Goal: Task Accomplishment & Management: Manage account settings

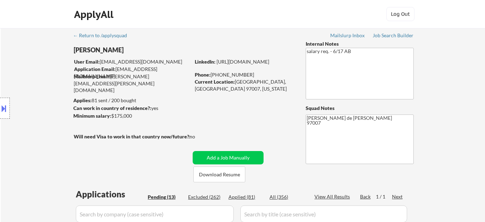
select select ""pending""
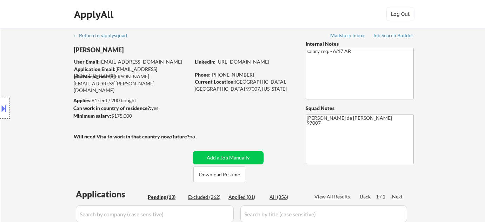
select select ""pending""
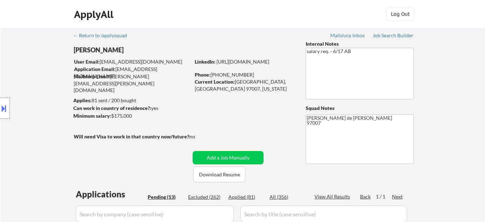
select select ""pending""
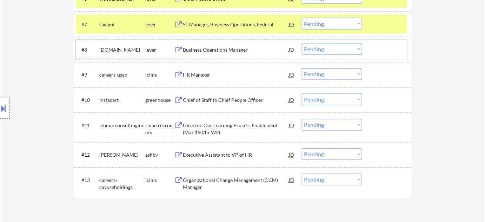
click at [323, 55] on div "#8 medi.ci lever Business Operations Manager JD Choose an option... Pending App…" at bounding box center [241, 49] width 331 height 19
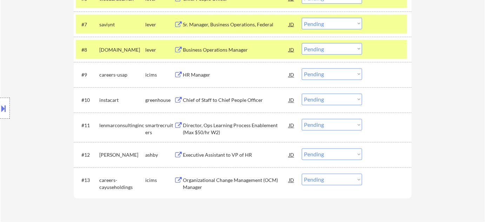
click at [337, 50] on select "Choose an option... Pending Applied Excluded (Questions) Excluded (Expired) Exc…" at bounding box center [332, 49] width 60 height 12
click at [302, 43] on select "Choose an option... Pending Applied Excluded (Questions) Excluded (Expired) Exc…" at bounding box center [332, 49] width 60 height 12
select select ""pending""
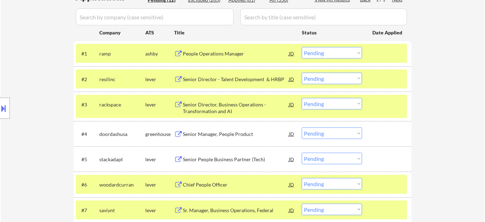
scroll to position [191, 0]
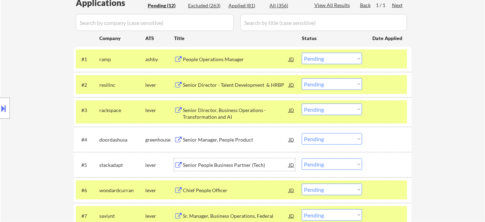
click at [255, 166] on div "Senior People Business Partner (Tech)" at bounding box center [236, 164] width 106 height 7
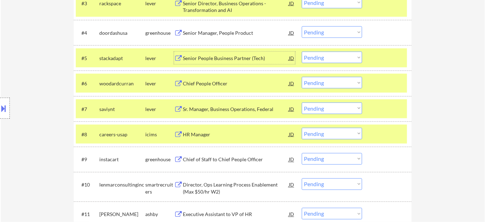
scroll to position [287, 0]
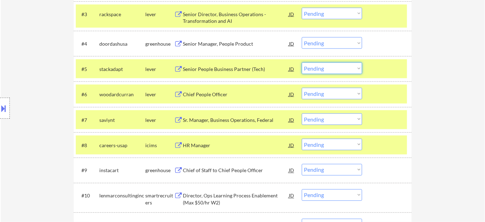
click at [320, 69] on select "Choose an option... Pending Applied Excluded (Questions) Excluded (Expired) Exc…" at bounding box center [332, 68] width 60 height 12
click at [302, 62] on select "Choose an option... Pending Applied Excluded (Questions) Excluded (Expired) Exc…" at bounding box center [332, 68] width 60 height 12
select select ""pending""
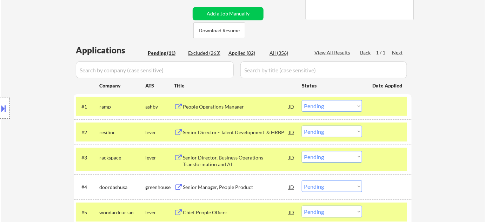
scroll to position [159, 0]
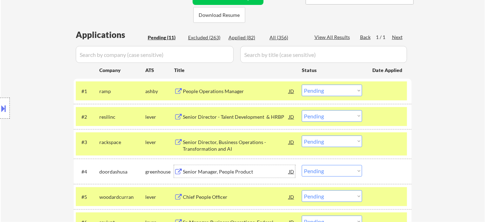
click at [231, 171] on div "Senior Manager, People Product" at bounding box center [236, 171] width 106 height 7
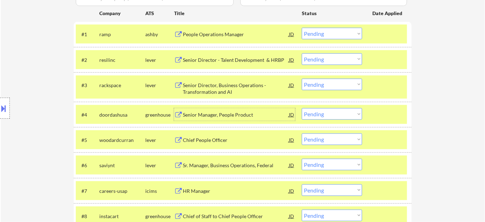
scroll to position [223, 0]
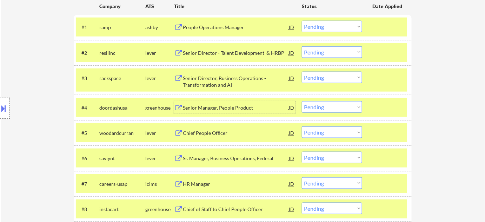
click at [323, 105] on select "Choose an option... Pending Applied Excluded (Questions) Excluded (Expired) Exc…" at bounding box center [332, 107] width 60 height 12
click at [302, 101] on select "Choose an option... Pending Applied Excluded (Questions) Excluded (Expired) Exc…" at bounding box center [332, 107] width 60 height 12
click at [205, 81] on div "Senior Director, Business Operations - Transformation and AI" at bounding box center [236, 82] width 106 height 14
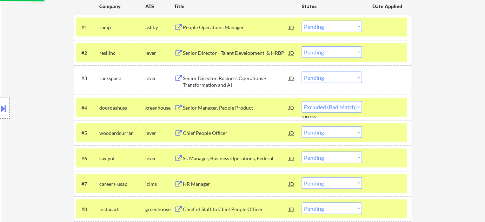
select select ""pending""
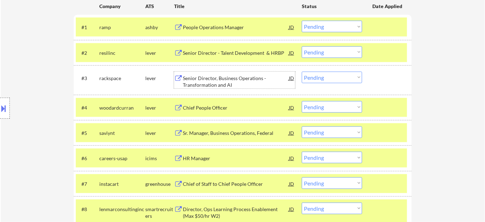
click at [33, 16] on div "← Return to /applysquad Mailslurp Inbox Job Search Builder Nicole Grieve User E…" at bounding box center [243, 58] width 484 height 507
click at [323, 79] on select "Choose an option... Pending Applied Excluded (Questions) Excluded (Expired) Exc…" at bounding box center [332, 78] width 60 height 12
click at [302, 72] on select "Choose an option... Pending Applied Excluded (Questions) Excluded (Expired) Exc…" at bounding box center [332, 78] width 60 height 12
select select ""pending""
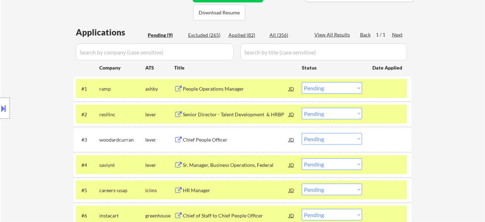
scroll to position [127, 0]
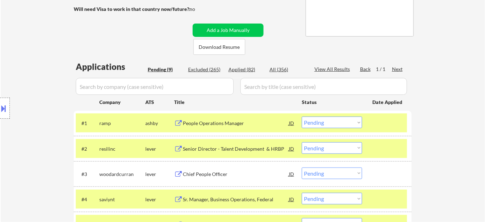
click at [240, 68] on div "Applied (82)" at bounding box center [245, 69] width 35 height 7
select select ""applied""
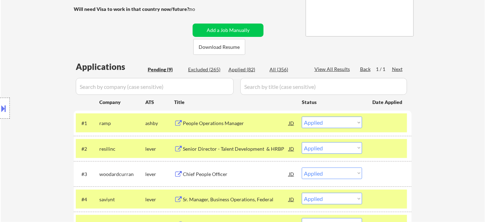
select select ""applied""
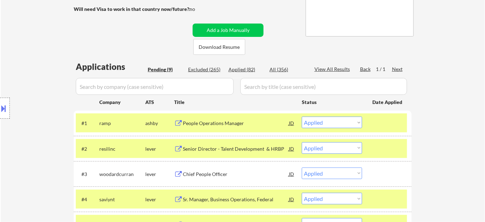
select select ""applied""
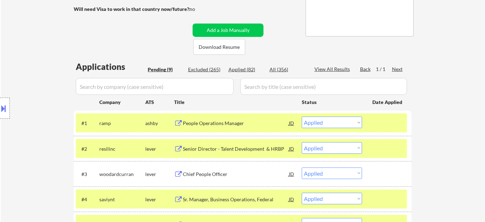
select select ""applied""
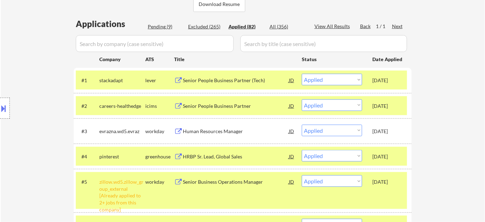
scroll to position [159, 0]
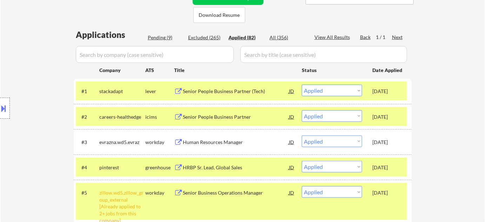
click at [157, 34] on div "Pending (9)" at bounding box center [165, 37] width 35 height 7
select select ""pending""
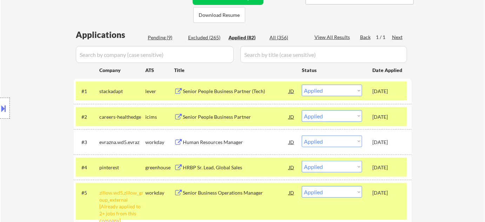
select select ""pending""
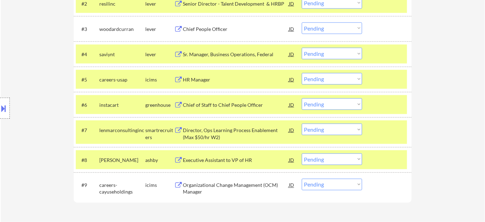
scroll to position [287, 0]
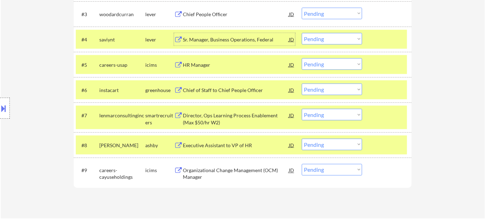
click at [225, 42] on div "Sr. Manager, Business Operations, Federal" at bounding box center [236, 39] width 106 height 7
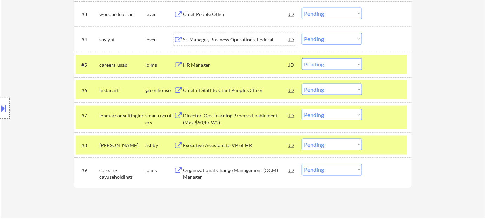
click at [338, 40] on select "Choose an option... Pending Applied Excluded (Questions) Excluded (Expired) Exc…" at bounding box center [332, 39] width 60 height 12
click at [302, 33] on select "Choose an option... Pending Applied Excluded (Questions) Excluded (Expired) Exc…" at bounding box center [332, 39] width 60 height 12
select select ""pending""
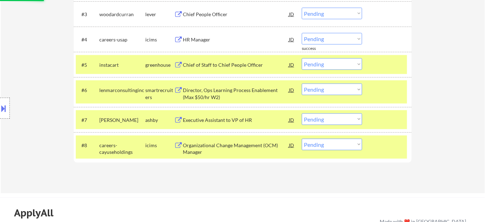
click at [199, 89] on div "Director, Ops Learning Process Enablement (Max $50/hr W2)" at bounding box center [236, 94] width 106 height 14
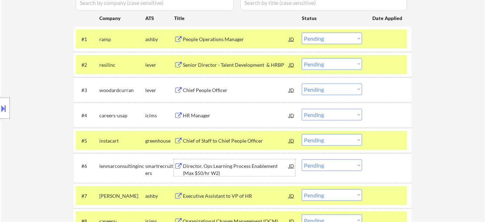
scroll to position [191, 0]
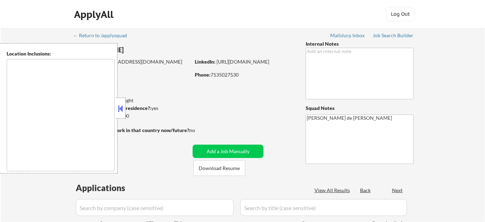
type textarea "[GEOGRAPHIC_DATA], [GEOGRAPHIC_DATA] [GEOGRAPHIC_DATA], [GEOGRAPHIC_DATA] [GEOG…"
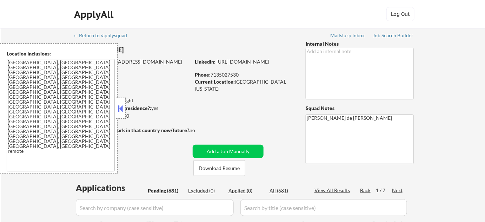
select select ""pending""
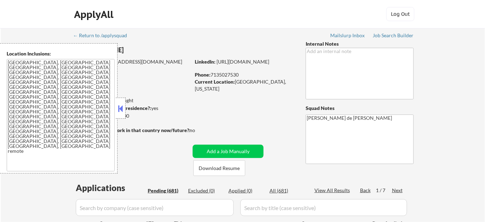
select select ""pending""
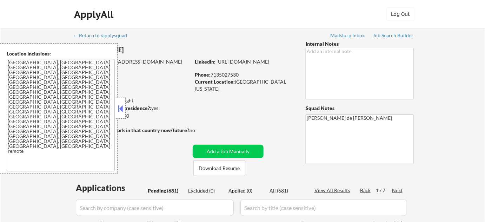
select select ""pending""
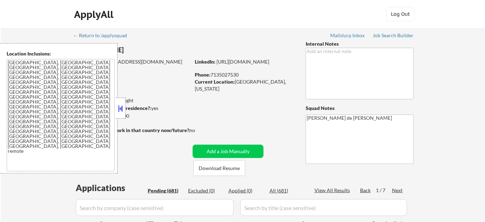
select select ""pending""
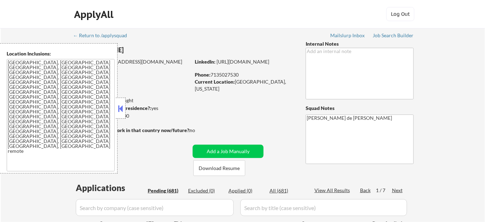
select select ""pending""
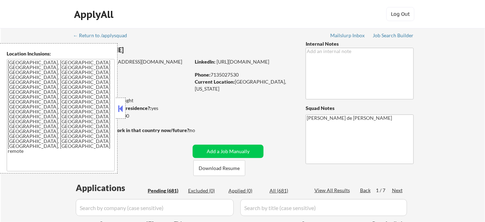
select select ""pending""
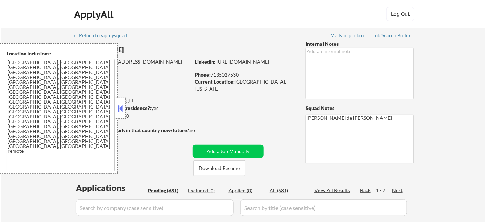
select select ""pending""
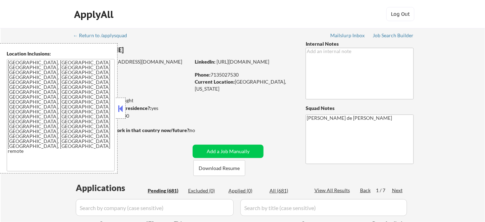
select select ""pending""
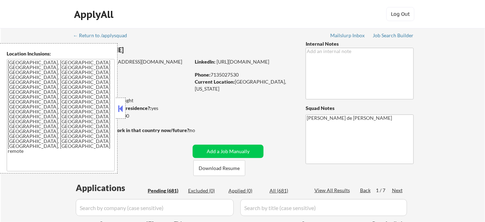
select select ""pending""
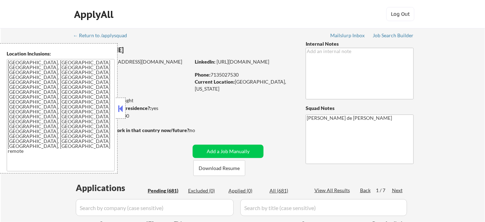
select select ""pending""
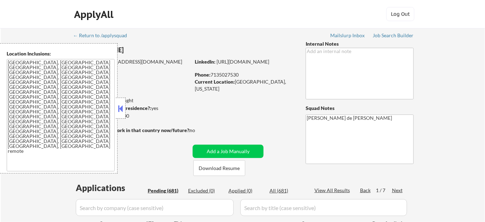
select select ""pending""
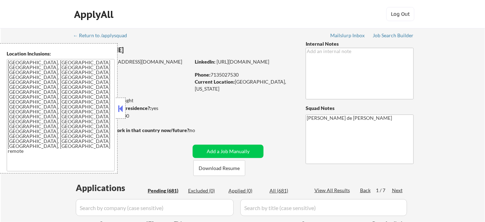
select select ""pending""
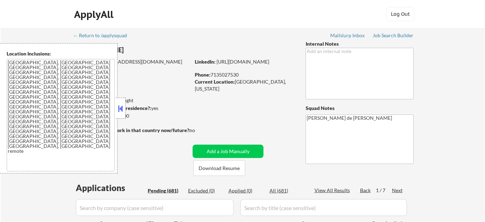
select select ""pending""
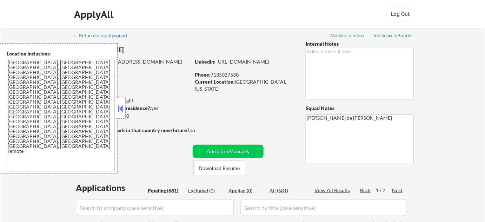
select select ""pending""
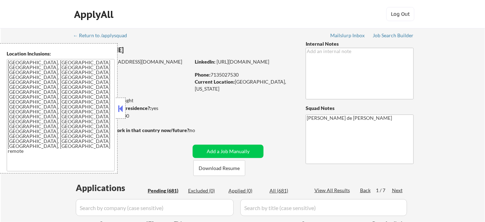
select select ""pending""
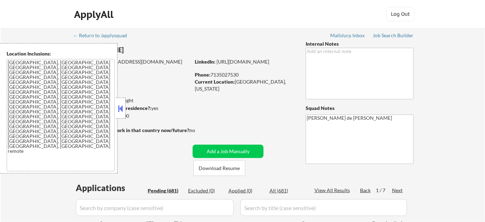
select select ""pending""
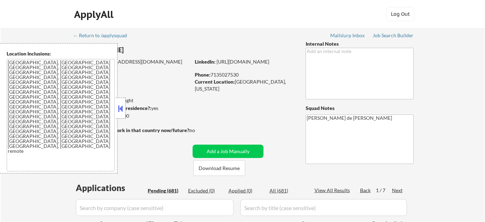
select select ""pending""
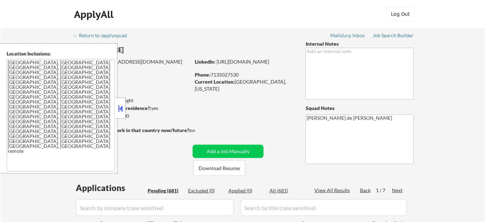
select select ""pending""
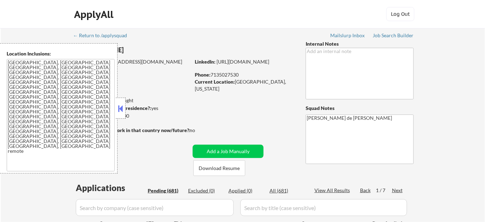
select select ""pending""
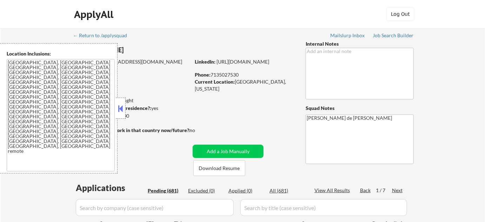
select select ""pending""
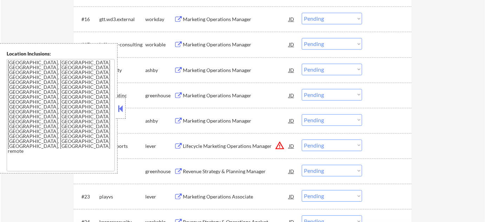
scroll to position [702, 0]
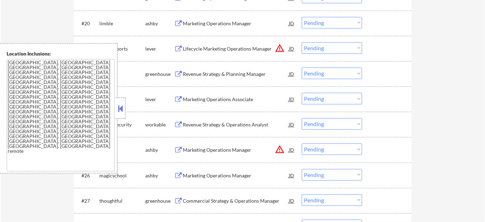
click at [123, 111] on button at bounding box center [121, 108] width 8 height 11
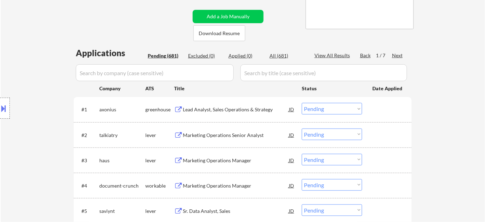
scroll to position [0, 0]
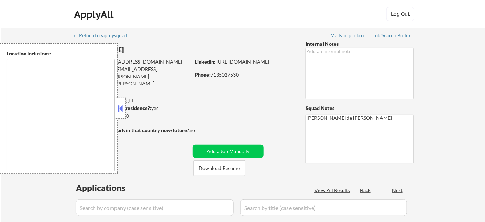
type textarea "[GEOGRAPHIC_DATA], [GEOGRAPHIC_DATA] [GEOGRAPHIC_DATA], [GEOGRAPHIC_DATA] [GEOG…"
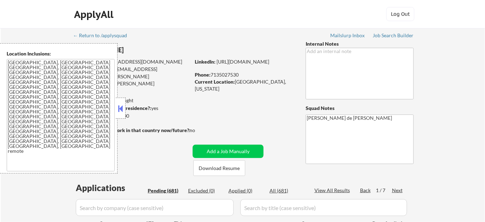
select select ""pending""
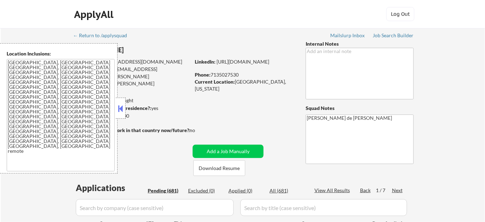
select select ""pending""
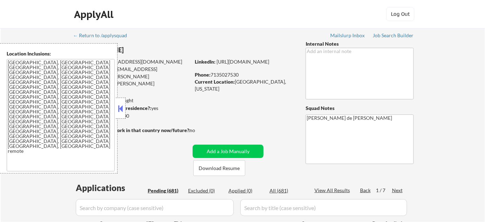
select select ""pending""
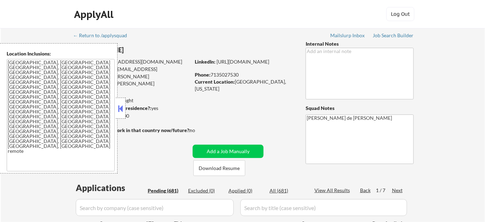
select select ""pending""
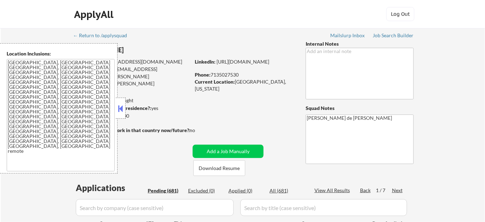
select select ""pending""
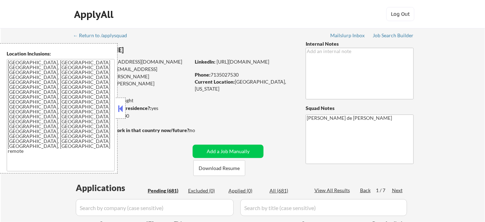
select select ""pending""
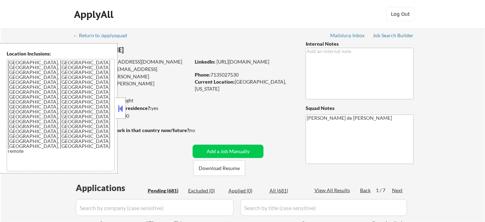
select select ""pending""
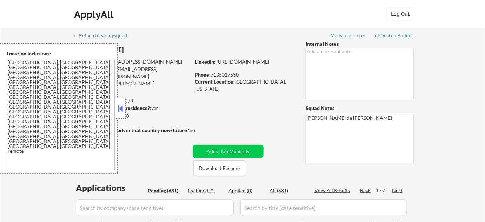
select select ""pending""
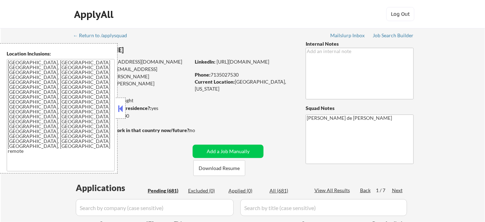
select select ""pending""
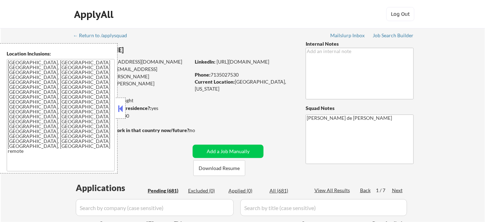
select select ""pending""
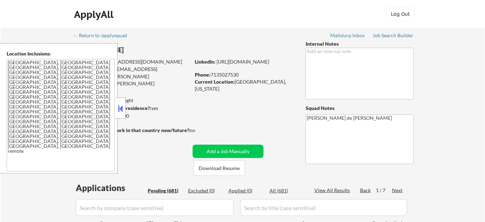
select select ""pending""
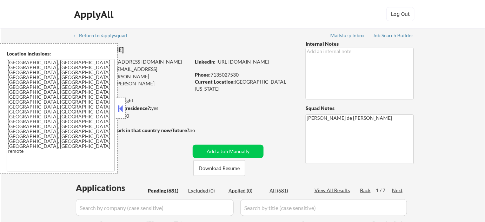
select select ""pending""
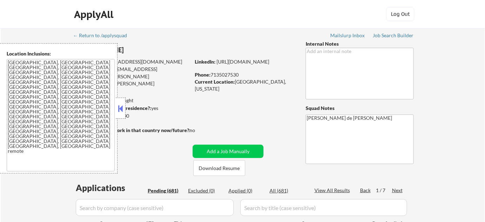
select select ""pending""
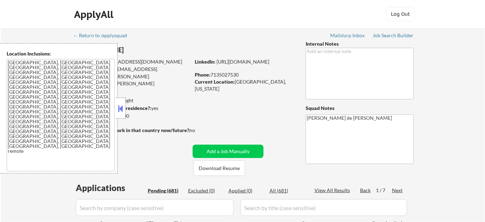
select select ""pending""
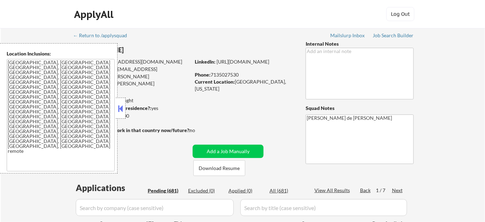
select select ""pending""
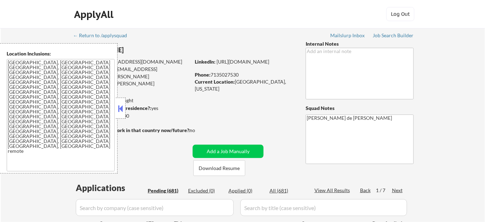
select select ""pending""
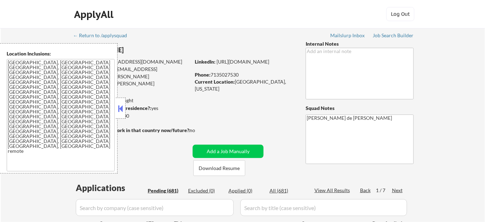
select select ""pending""
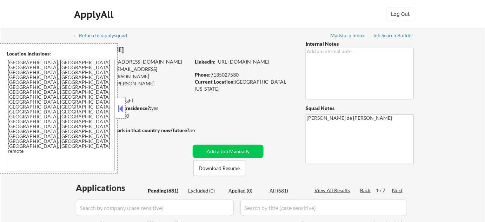
select select ""pending""
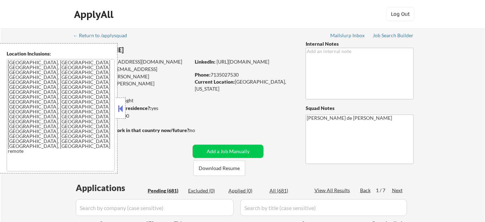
select select ""pending""
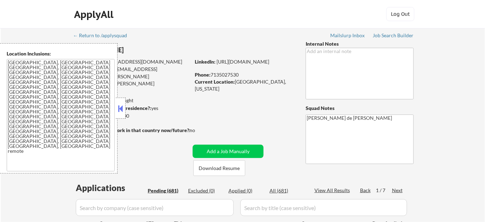
select select ""pending""
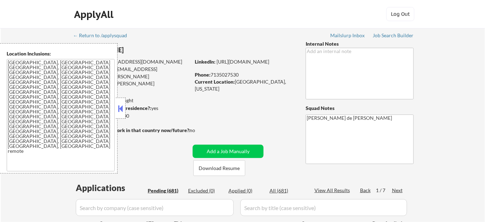
type textarea "[PERSON_NAME] de [PERSON_NAME] 78702"
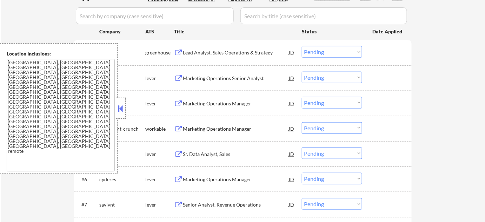
scroll to position [223, 0]
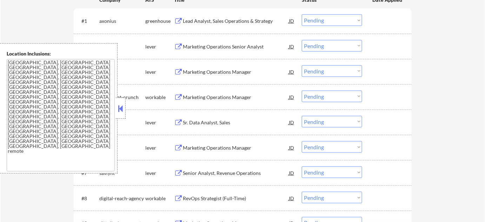
click at [124, 116] on div at bounding box center [121, 108] width 10 height 21
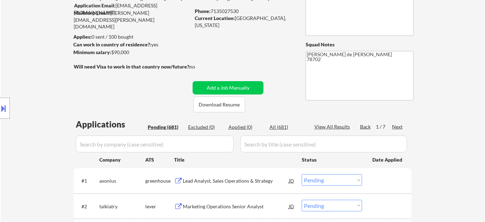
scroll to position [32, 0]
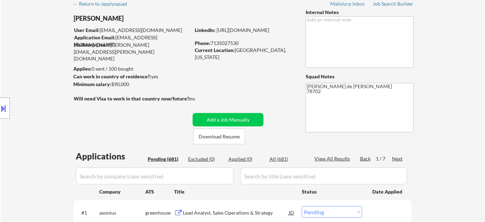
click at [1, 99] on div at bounding box center [5, 108] width 10 height 21
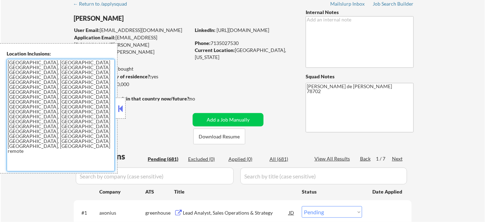
drag, startPoint x: 7, startPoint y: 61, endPoint x: 84, endPoint y: 86, distance: 80.6
click at [84, 86] on textarea "[GEOGRAPHIC_DATA], [GEOGRAPHIC_DATA] [GEOGRAPHIC_DATA], [GEOGRAPHIC_DATA] [GEOG…" at bounding box center [61, 115] width 108 height 112
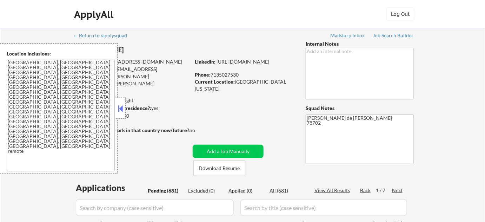
scroll to position [351, 0]
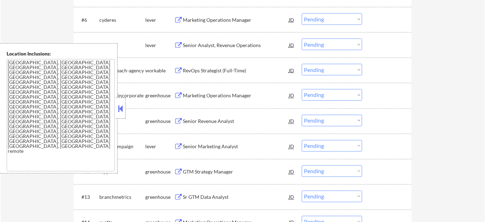
click at [123, 111] on button at bounding box center [121, 108] width 8 height 11
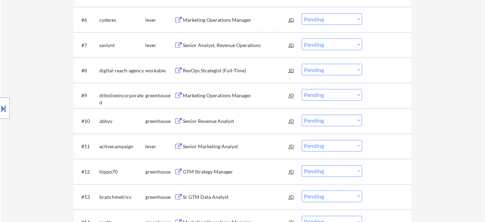
click at [212, 122] on div "Senior Revenue Analyst" at bounding box center [236, 121] width 106 height 7
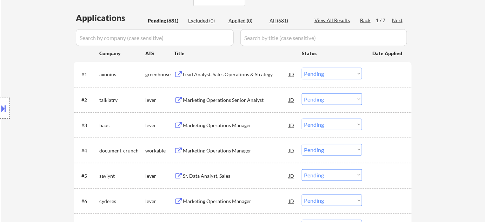
scroll to position [0, 0]
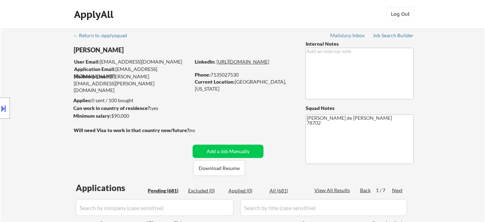
drag, startPoint x: 242, startPoint y: 72, endPoint x: 239, endPoint y: 68, distance: 4.7
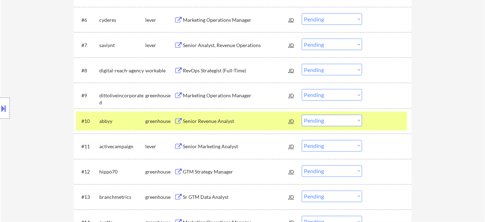
scroll to position [414, 0]
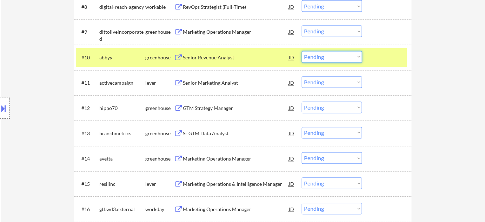
click at [314, 58] on select "Choose an option... Pending Applied Excluded (Questions) Excluded (Expired) Exc…" at bounding box center [332, 57] width 60 height 12
click at [302, 51] on select "Choose an option... Pending Applied Excluded (Questions) Excluded (Expired) Exc…" at bounding box center [332, 57] width 60 height 12
select select ""pending""
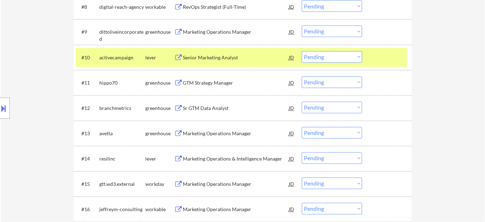
click at [212, 82] on div "GTM Strategy Manager" at bounding box center [236, 83] width 106 height 7
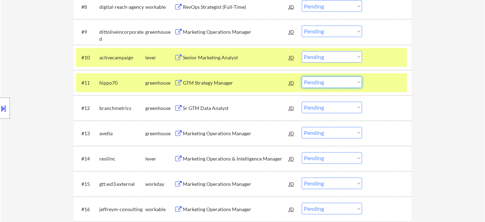
drag, startPoint x: 320, startPoint y: 79, endPoint x: 321, endPoint y: 84, distance: 4.3
click at [320, 79] on select "Choose an option... Pending Applied Excluded (Questions) Excluded (Expired) Exc…" at bounding box center [332, 83] width 60 height 12
click at [302, 77] on select "Choose an option... Pending Applied Excluded (Questions) Excluded (Expired) Exc…" at bounding box center [332, 83] width 60 height 12
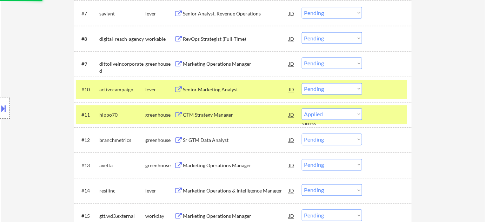
select select ""pending""
click at [219, 89] on div "Senior Marketing Analyst" at bounding box center [236, 89] width 106 height 7
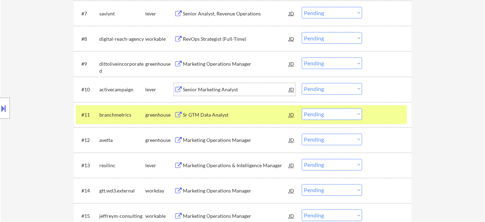
click at [211, 91] on div "Senior Marketing Analyst" at bounding box center [236, 89] width 106 height 7
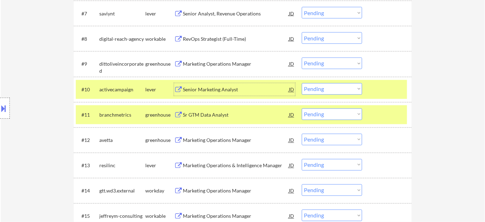
drag, startPoint x: 338, startPoint y: 87, endPoint x: 336, endPoint y: 93, distance: 6.2
click at [338, 87] on select "Choose an option... Pending Applied Excluded (Questions) Excluded (Expired) Exc…" at bounding box center [332, 89] width 60 height 12
click at [302, 83] on select "Choose an option... Pending Applied Excluded (Questions) Excluded (Expired) Exc…" at bounding box center [332, 89] width 60 height 12
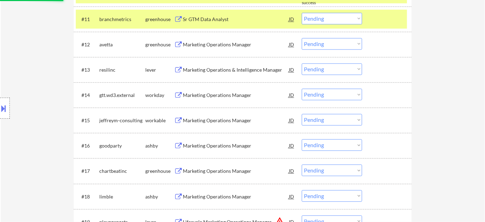
select select ""pending""
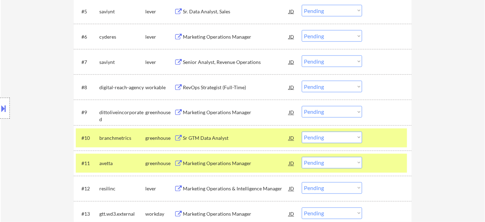
scroll to position [319, 0]
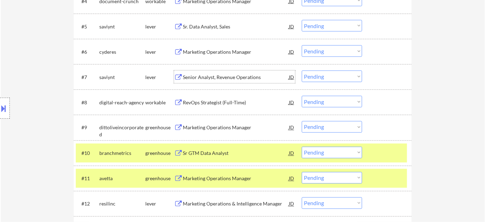
click at [222, 77] on div "Senior Analyst, Revenue Operations" at bounding box center [236, 77] width 106 height 7
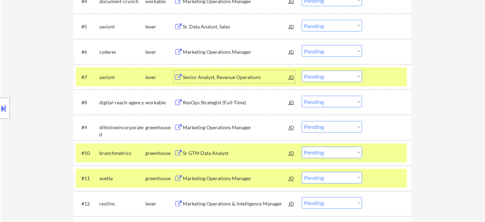
click at [325, 83] on div "#7 saviynt lever Senior Analyst, Revenue Operations JD Choose an option... Pend…" at bounding box center [241, 76] width 331 height 19
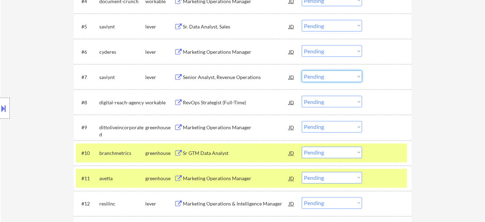
click at [326, 78] on select "Choose an option... Pending Applied Excluded (Questions) Excluded (Expired) Exc…" at bounding box center [332, 77] width 60 height 12
click at [302, 71] on select "Choose an option... Pending Applied Excluded (Questions) Excluded (Expired) Exc…" at bounding box center [332, 77] width 60 height 12
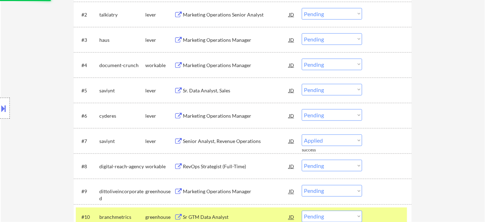
scroll to position [223, 0]
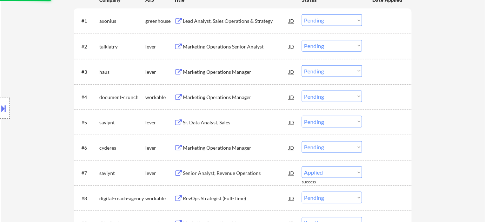
select select ""pending""
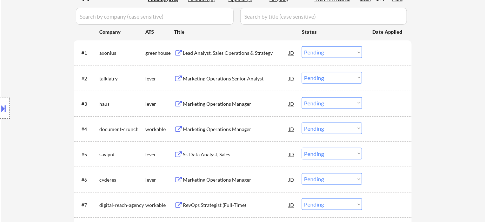
click at [249, 51] on div "Lead Analyst, Sales Operations & Strategy" at bounding box center [236, 52] width 106 height 7
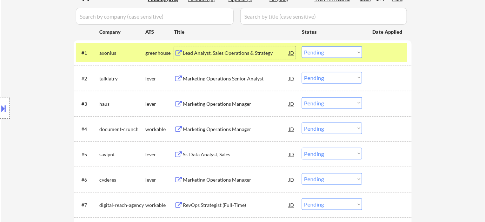
click at [312, 50] on select "Choose an option... Pending Applied Excluded (Questions) Excluded (Expired) Exc…" at bounding box center [332, 52] width 60 height 12
click at [302, 46] on select "Choose an option... Pending Applied Excluded (Questions) Excluded (Expired) Exc…" at bounding box center [332, 52] width 60 height 12
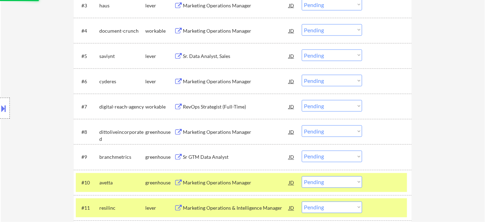
scroll to position [64, 0]
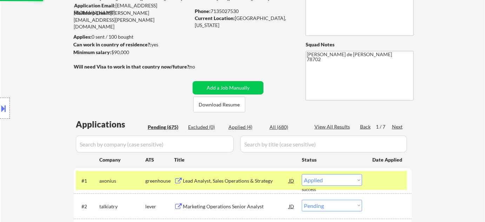
select select ""pending""
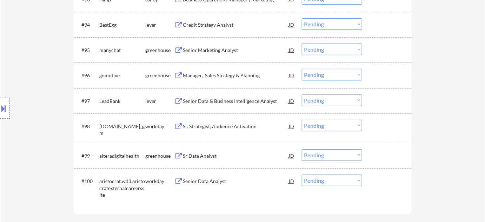
scroll to position [2661, 0]
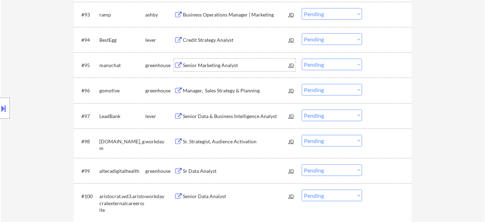
click at [217, 64] on div "Senior Marketing Analyst" at bounding box center [236, 65] width 106 height 7
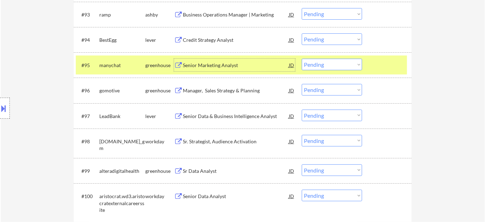
click at [326, 66] on select "Choose an option... Pending Applied Excluded (Questions) Excluded (Expired) Exc…" at bounding box center [332, 65] width 60 height 12
click at [302, 59] on select "Choose an option... Pending Applied Excluded (Questions) Excluded (Expired) Exc…" at bounding box center [332, 65] width 60 height 12
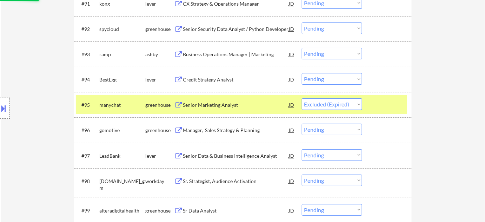
scroll to position [2597, 0]
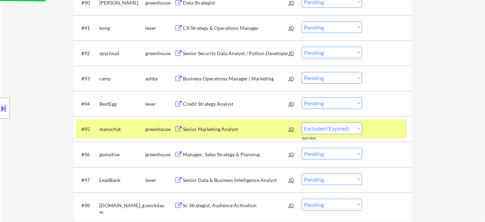
select select ""pending""
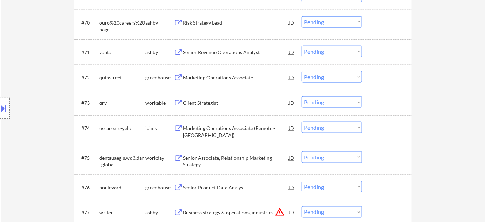
scroll to position [2023, 0]
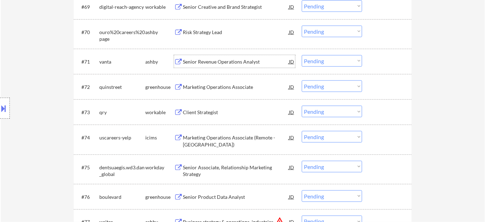
click at [233, 58] on div "Senior Revenue Operations Analyst" at bounding box center [236, 61] width 106 height 7
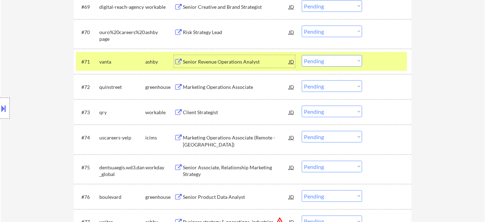
click at [310, 58] on select "Choose an option... Pending Applied Excluded (Questions) Excluded (Expired) Exc…" at bounding box center [332, 61] width 60 height 12
click at [302, 55] on select "Choose an option... Pending Applied Excluded (Questions) Excluded (Expired) Exc…" at bounding box center [332, 61] width 60 height 12
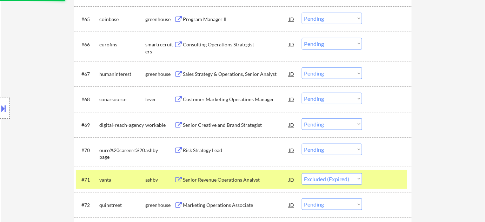
scroll to position [1895, 0]
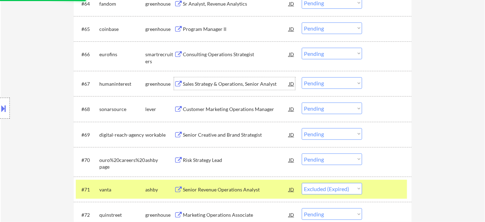
click at [218, 84] on div "Sales Strategy & Operations, Senior Analyst" at bounding box center [236, 83] width 106 height 7
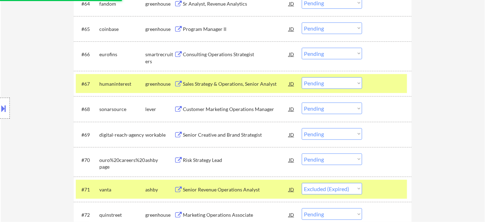
select select ""pending""
click at [344, 80] on select "Choose an option... Pending Applied Excluded (Questions) Excluded (Expired) Exc…" at bounding box center [332, 83] width 60 height 12
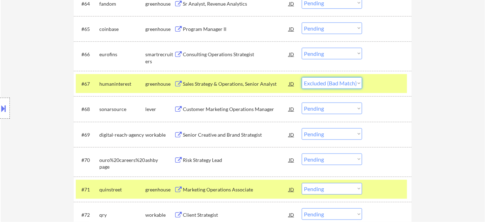
click at [302, 77] on select "Choose an option... Pending Applied Excluded (Questions) Excluded (Expired) Exc…" at bounding box center [332, 83] width 60 height 12
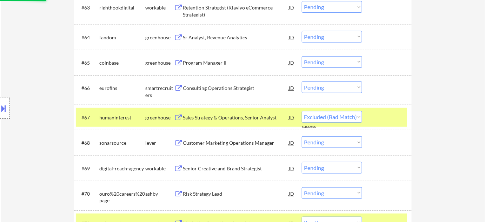
select select ""pending""
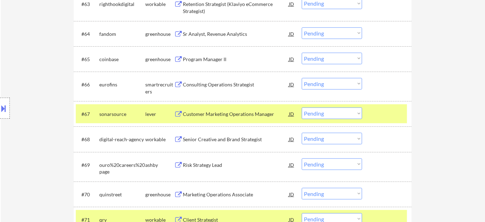
scroll to position [1863, 0]
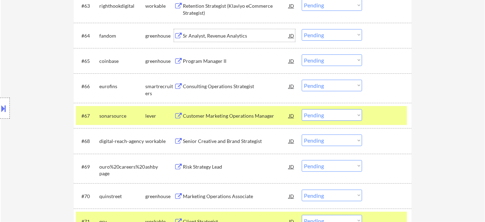
click at [225, 35] on div "Sr Analyst, Revenue Analytics" at bounding box center [236, 35] width 106 height 7
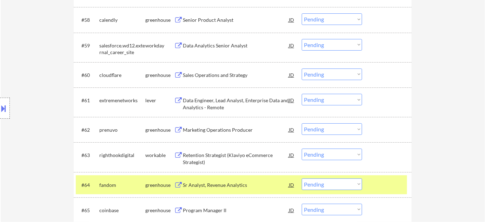
scroll to position [1704, 0]
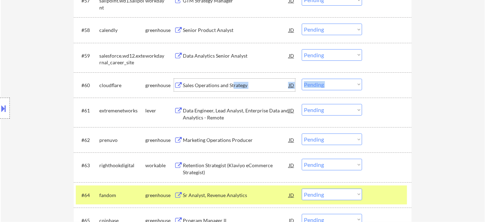
drag, startPoint x: 234, startPoint y: 87, endPoint x: 195, endPoint y: 68, distance: 43.3
click at [232, 77] on div "#60 cloudflare greenhouse Sales Operations and Strategy JD Choose an option... …" at bounding box center [241, 84] width 331 height 19
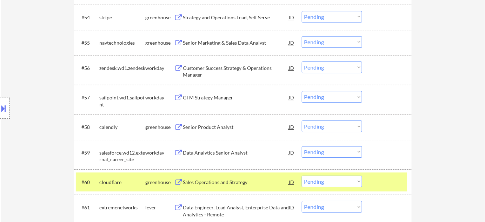
scroll to position [1576, 0]
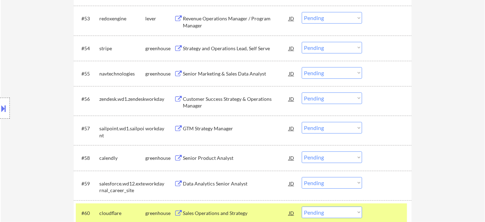
click at [246, 73] on div "Senior Marketing & Sales Data Analyst" at bounding box center [236, 73] width 106 height 7
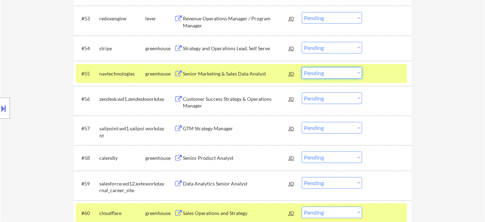
click at [330, 74] on select "Choose an option... Pending Applied Excluded (Questions) Excluded (Expired) Exc…" at bounding box center [332, 73] width 60 height 12
click at [302, 67] on select "Choose an option... Pending Applied Excluded (Questions) Excluded (Expired) Exc…" at bounding box center [332, 73] width 60 height 12
select select ""pending""
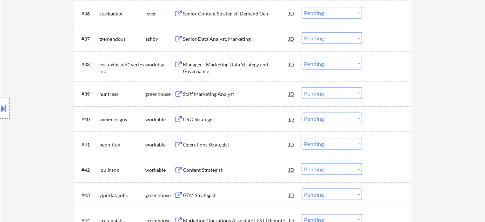
scroll to position [1098, 0]
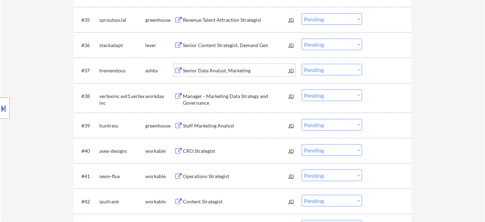
click at [217, 72] on div "Senior Data Analyst, Marketing" at bounding box center [236, 70] width 106 height 7
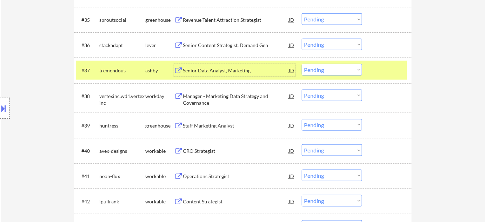
click at [313, 69] on select "Choose an option... Pending Applied Excluded (Questions) Excluded (Expired) Exc…" at bounding box center [332, 70] width 60 height 12
click at [302, 64] on select "Choose an option... Pending Applied Excluded (Questions) Excluded (Expired) Exc…" at bounding box center [332, 70] width 60 height 12
select select ""pending""
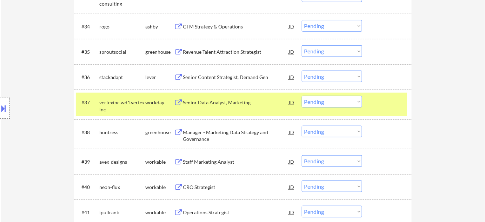
scroll to position [1002, 0]
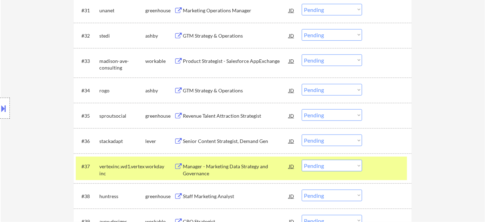
click at [212, 93] on div "GTM Strategy & Operations" at bounding box center [236, 90] width 106 height 7
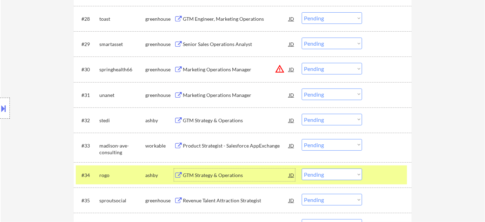
scroll to position [906, 0]
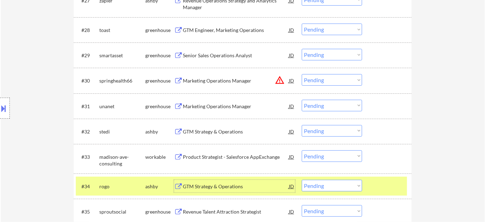
click at [210, 108] on div "Marketing Operations Manager" at bounding box center [236, 106] width 106 height 7
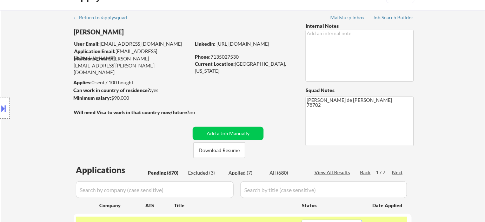
scroll to position [0, 0]
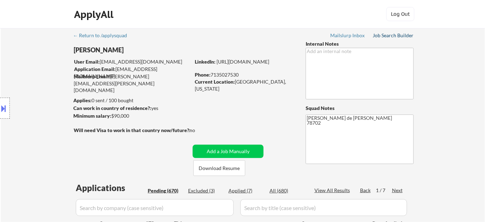
click at [397, 38] on div "Job Search Builder" at bounding box center [393, 35] width 41 height 5
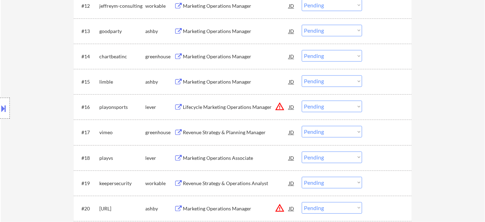
scroll to position [542, 0]
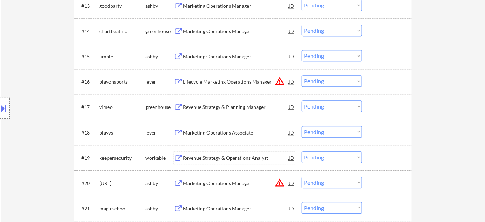
click at [228, 158] on div "Revenue Strategy & Operations Analyst" at bounding box center [236, 157] width 106 height 7
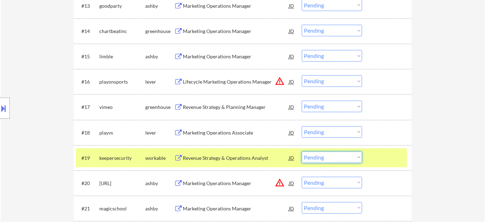
click at [337, 159] on select "Choose an option... Pending Applied Excluded (Questions) Excluded (Expired) Exc…" at bounding box center [332, 157] width 60 height 12
click at [302, 151] on select "Choose an option... Pending Applied Excluded (Questions) Excluded (Expired) Exc…" at bounding box center [332, 157] width 60 height 12
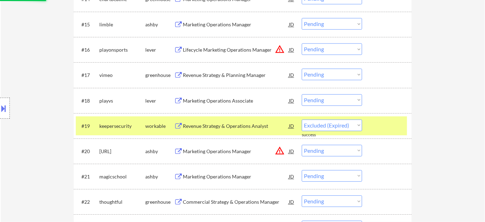
select select ""pending""
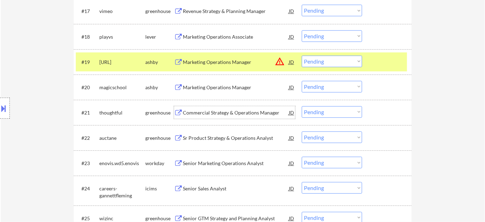
click at [203, 115] on div "Commercial Strategy & Operations Manager" at bounding box center [236, 112] width 106 height 7
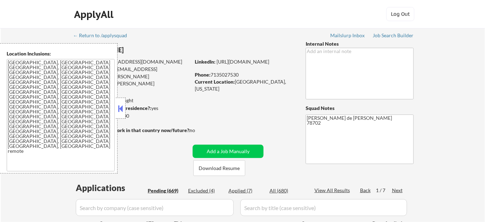
select select ""pending""
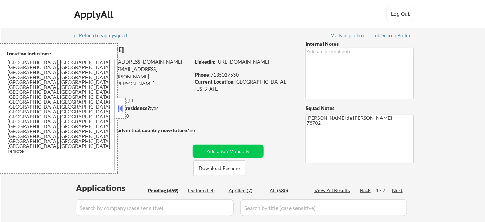
select select ""pending""
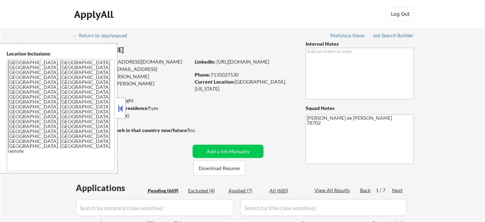
select select ""pending""
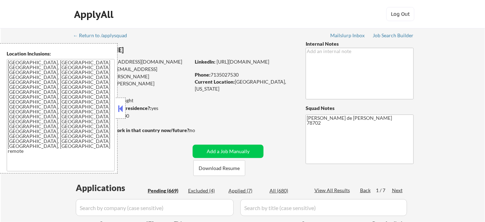
select select ""pending""
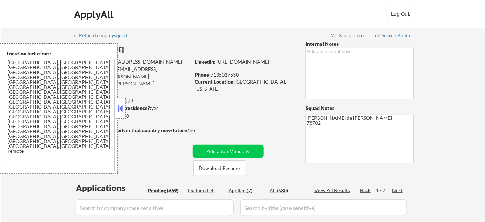
select select ""pending""
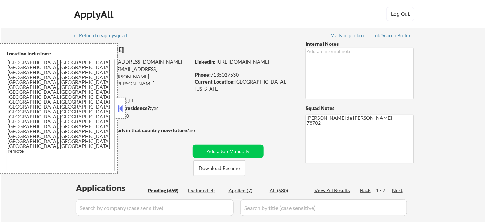
select select ""pending""
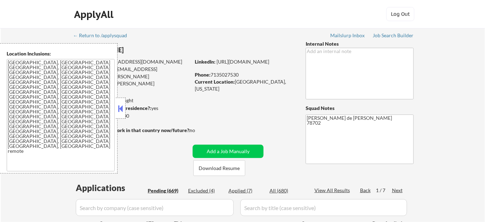
select select ""pending""
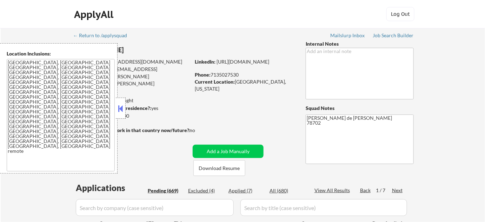
select select ""pending""
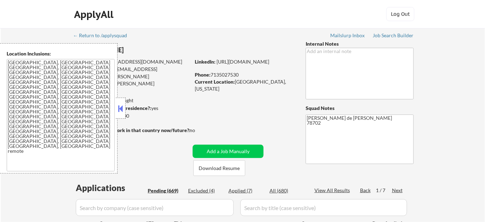
select select ""pending""
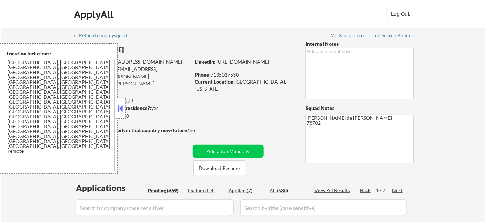
select select ""pending""
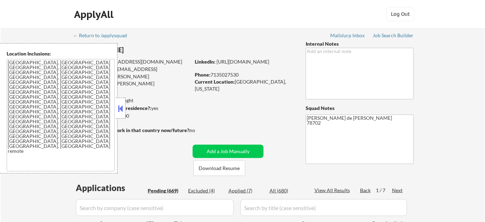
select select ""pending""
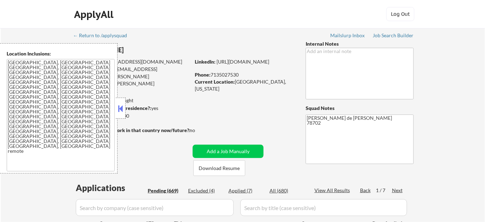
select select ""pending""
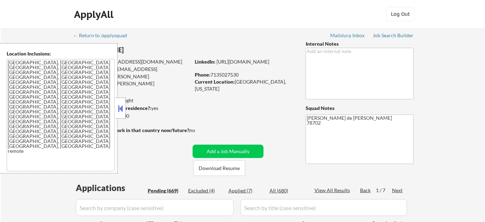
select select ""pending""
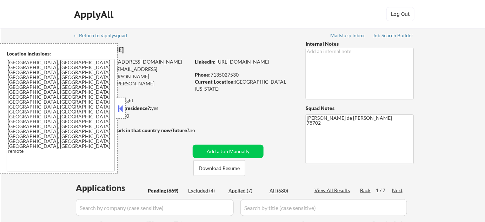
select select ""pending""
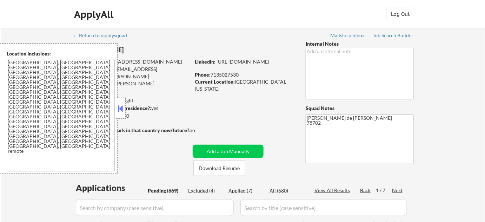
select select ""pending""
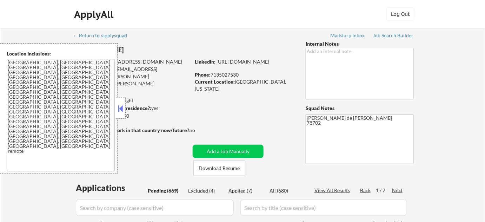
select select ""pending""
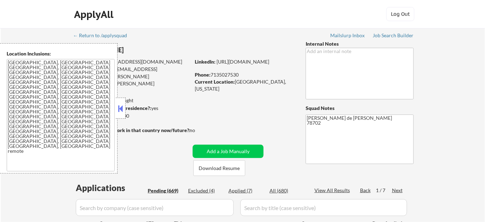
select select ""pending""
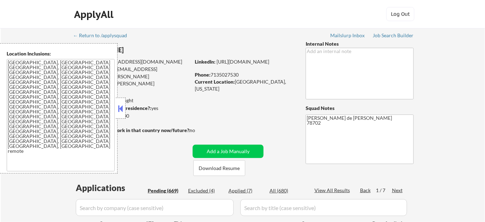
select select ""pending""
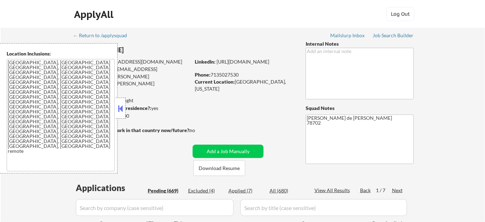
select select ""pending""
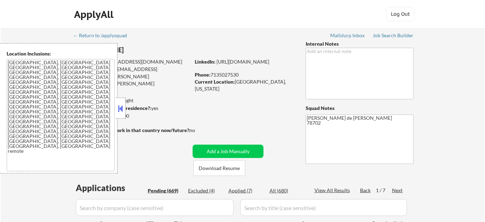
select select ""pending""
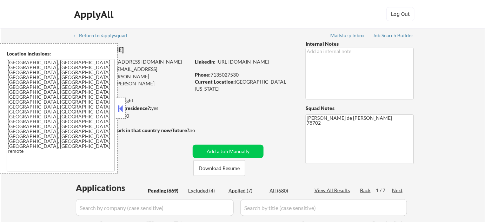
scroll to position [639, 0]
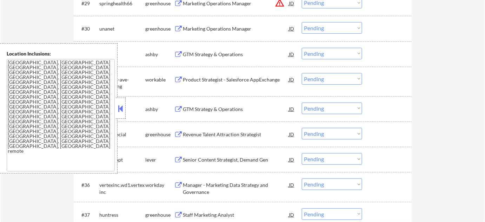
click at [118, 111] on button at bounding box center [121, 108] width 8 height 11
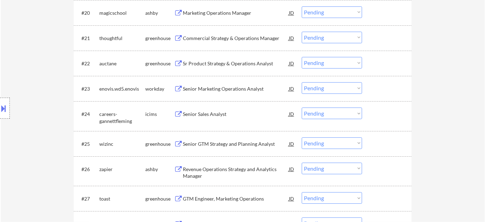
scroll to position [703, 0]
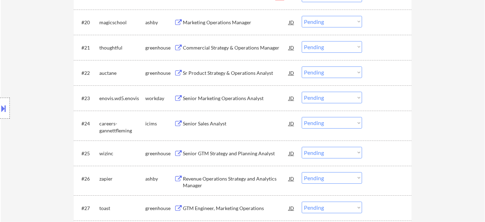
click at [323, 49] on select "Choose an option... Pending Applied Excluded (Questions) Excluded (Expired) Exc…" at bounding box center [332, 47] width 60 height 12
click at [302, 41] on select "Choose an option... Pending Applied Excluded (Questions) Excluded (Expired) Exc…" at bounding box center [332, 47] width 60 height 12
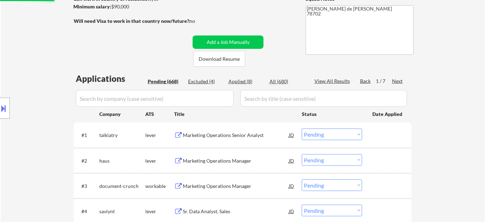
scroll to position [0, 0]
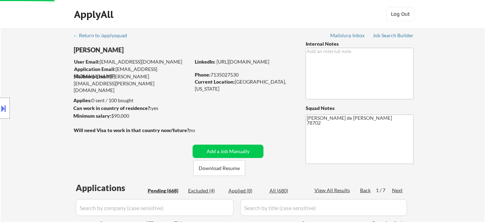
select select ""pending""
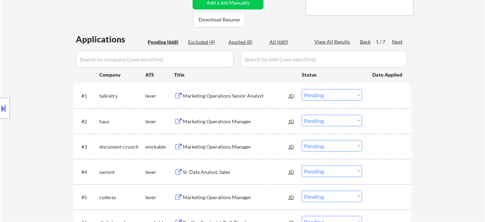
scroll to position [159, 0]
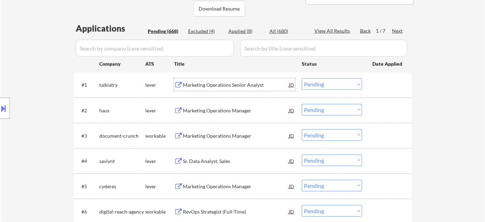
click at [219, 85] on div "Marketing Operations Senior Analyst" at bounding box center [236, 84] width 106 height 7
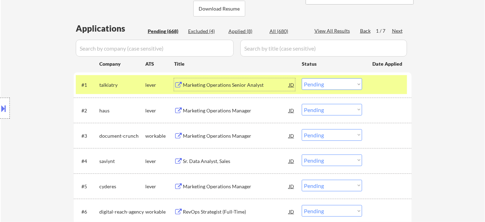
click at [342, 84] on select "Choose an option... Pending Applied Excluded (Questions) Excluded (Expired) Exc…" at bounding box center [332, 84] width 60 height 12
click at [302, 78] on select "Choose an option... Pending Applied Excluded (Questions) Excluded (Expired) Exc…" at bounding box center [332, 84] width 60 height 12
select select ""pending""
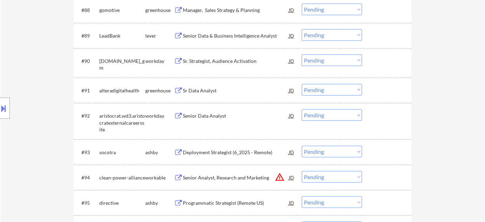
scroll to position [2531, 0]
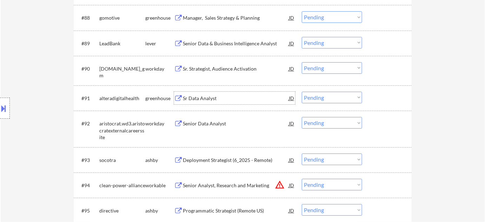
click at [202, 98] on div "Sr Data Analyst" at bounding box center [236, 98] width 106 height 7
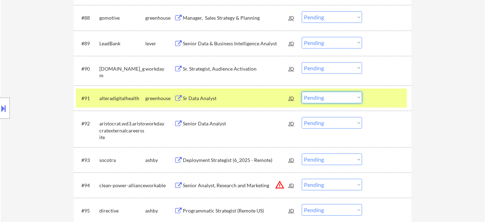
drag, startPoint x: 332, startPoint y: 96, endPoint x: 331, endPoint y: 101, distance: 5.0
click at [332, 96] on select "Choose an option... Pending Applied Excluded (Questions) Excluded (Expired) Exc…" at bounding box center [332, 98] width 60 height 12
click at [302, 92] on select "Choose an option... Pending Applied Excluded (Questions) Excluded (Expired) Exc…" at bounding box center [332, 98] width 60 height 12
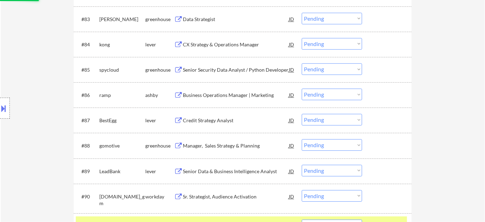
scroll to position [2339, 0]
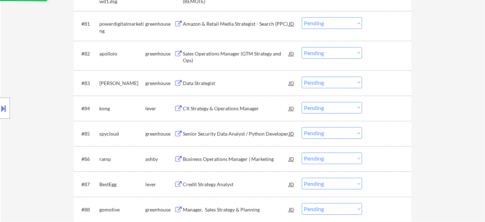
select select ""pending""
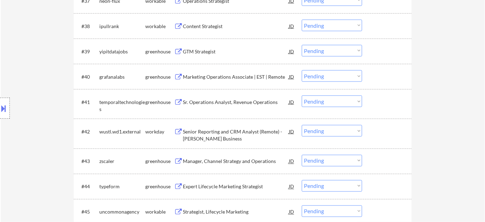
scroll to position [1159, 0]
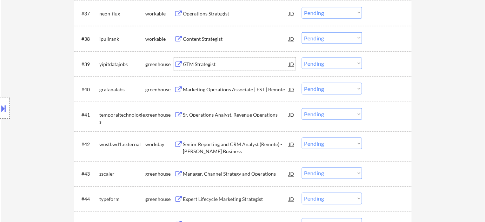
click at [186, 67] on div "GTM Strategist" at bounding box center [236, 64] width 106 height 7
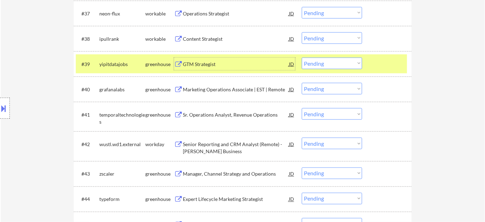
click at [331, 61] on select "Choose an option... Pending Applied Excluded (Questions) Excluded (Expired) Exc…" at bounding box center [332, 64] width 60 height 12
click at [302, 58] on select "Choose an option... Pending Applied Excluded (Questions) Excluded (Expired) Exc…" at bounding box center [332, 64] width 60 height 12
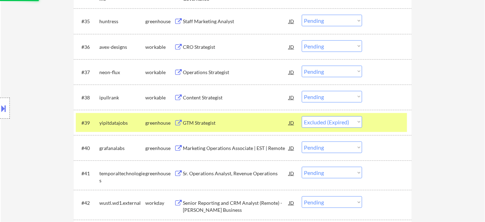
scroll to position [1063, 0]
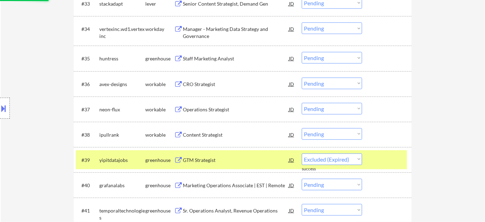
select select ""pending""
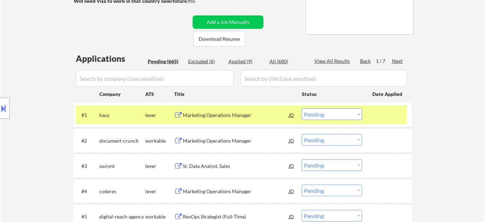
scroll to position [125, 0]
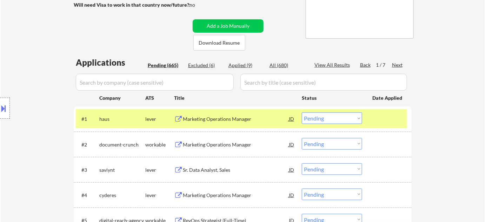
click at [395, 61] on div "Next" at bounding box center [397, 64] width 11 height 7
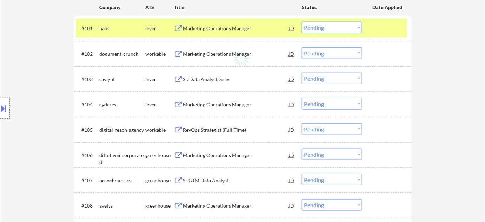
scroll to position [221, 0]
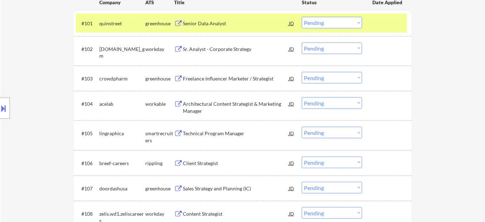
click at [212, 21] on div "Senior Data Analyst" at bounding box center [236, 23] width 106 height 7
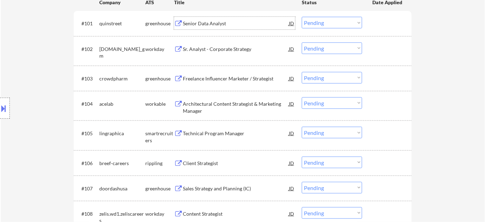
click at [313, 25] on select "Choose an option... Pending Applied Excluded (Questions) Excluded (Expired) Exc…" at bounding box center [332, 23] width 60 height 12
click at [302, 17] on select "Choose an option... Pending Applied Excluded (Questions) Excluded (Expired) Exc…" at bounding box center [332, 23] width 60 height 12
select select ""pending""
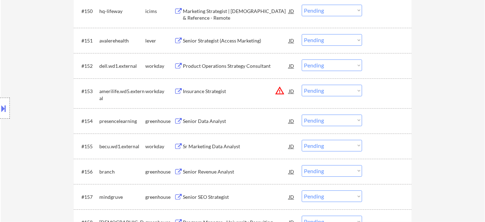
scroll to position [1529, 0]
click at [202, 123] on div "Senior Data Analyst" at bounding box center [236, 121] width 106 height 7
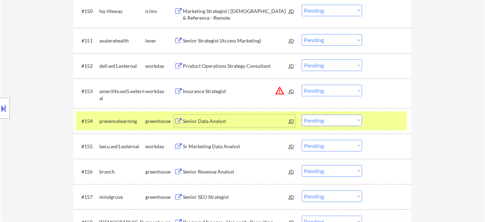
click at [319, 121] on select "Choose an option... Pending Applied Excluded (Questions) Excluded (Expired) Exc…" at bounding box center [332, 120] width 60 height 12
click at [302, 114] on select "Choose an option... Pending Applied Excluded (Questions) Excluded (Expired) Exc…" at bounding box center [332, 120] width 60 height 12
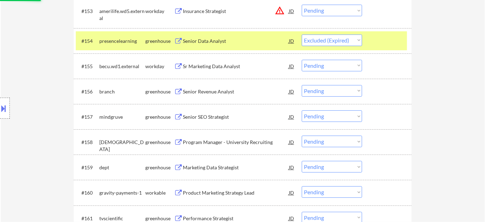
scroll to position [1624, 0]
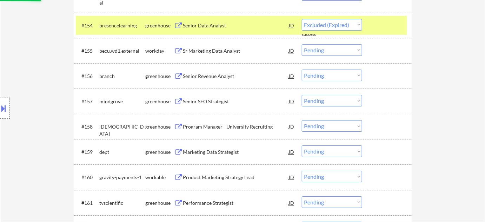
select select ""pending""
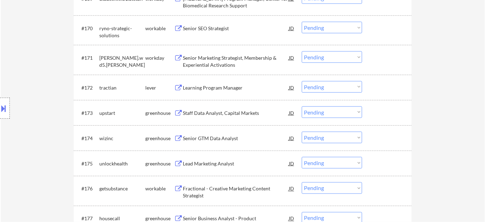
scroll to position [2103, 0]
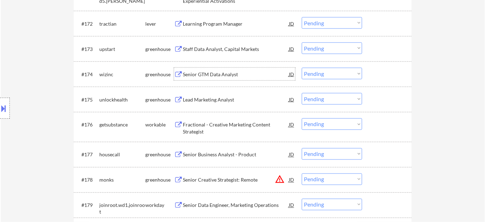
click at [194, 75] on div "Senior GTM Data Analyst" at bounding box center [236, 74] width 106 height 7
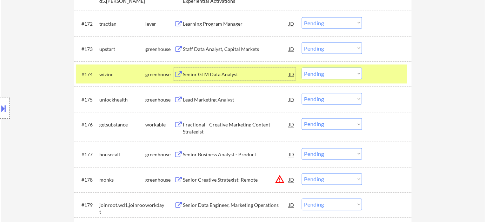
drag, startPoint x: 327, startPoint y: 73, endPoint x: 325, endPoint y: 77, distance: 5.0
click at [327, 73] on select "Choose an option... Pending Applied Excluded (Questions) Excluded (Expired) Exc…" at bounding box center [332, 74] width 60 height 12
click at [302, 68] on select "Choose an option... Pending Applied Excluded (Questions) Excluded (Expired) Exc…" at bounding box center [332, 74] width 60 height 12
click at [204, 98] on div "Lead Marketing Analyst" at bounding box center [236, 99] width 106 height 7
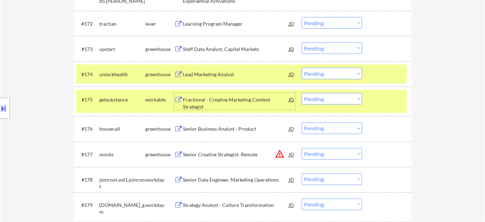
drag, startPoint x: 325, startPoint y: 72, endPoint x: 325, endPoint y: 77, distance: 5.3
click at [325, 72] on select "Choose an option... Pending Applied Excluded (Questions) Excluded (Expired) Exc…" at bounding box center [332, 74] width 60 height 12
click at [302, 68] on select "Choose an option... Pending Applied Excluded (Questions) Excluded (Expired) Exc…" at bounding box center [332, 74] width 60 height 12
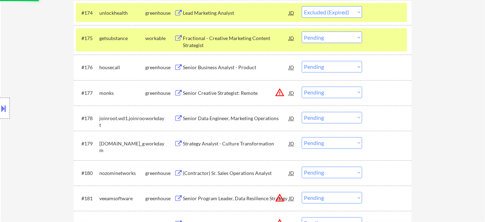
scroll to position [2167, 0]
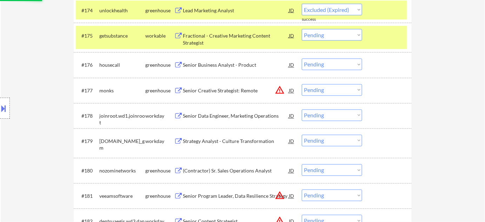
select select ""pending""
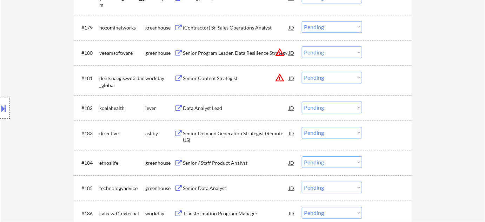
scroll to position [2294, 0]
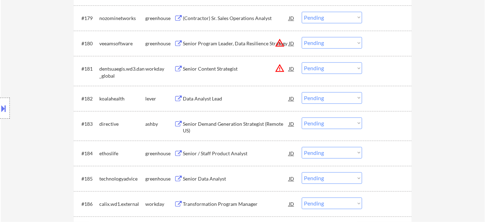
click at [210, 100] on div "Data Analyst Lead" at bounding box center [236, 98] width 106 height 7
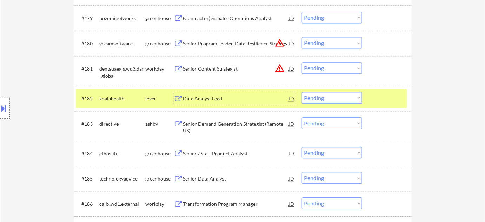
click at [346, 94] on select "Choose an option... Pending Applied Excluded (Questions) Excluded (Expired) Exc…" at bounding box center [332, 98] width 60 height 12
click at [302, 92] on select "Choose an option... Pending Applied Excluded (Questions) Excluded (Expired) Exc…" at bounding box center [332, 98] width 60 height 12
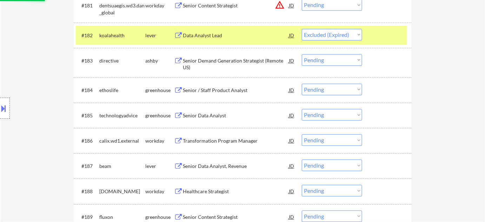
scroll to position [2358, 0]
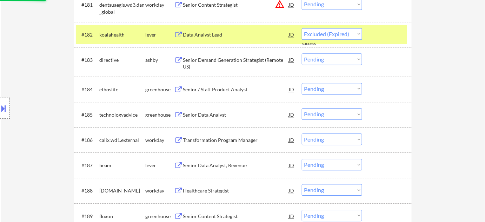
select select ""pending""
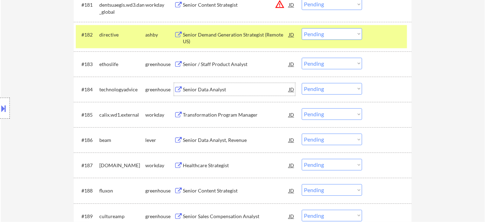
click at [208, 86] on div "Senior Data Analyst" at bounding box center [236, 89] width 106 height 7
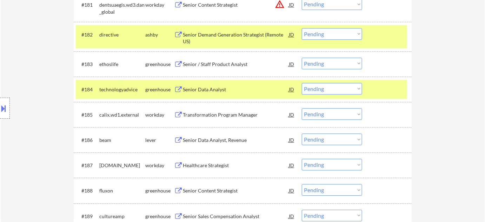
click at [345, 86] on select "Choose an option... Pending Applied Excluded (Questions) Excluded (Expired) Exc…" at bounding box center [332, 89] width 60 height 12
click at [302, 83] on select "Choose an option... Pending Applied Excluded (Questions) Excluded (Expired) Exc…" at bounding box center [332, 89] width 60 height 12
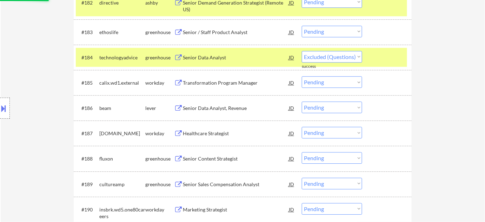
select select ""pending""
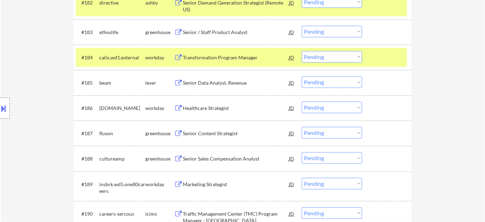
click at [229, 85] on div "Senior Data Analyst, Revenue" at bounding box center [236, 82] width 106 height 7
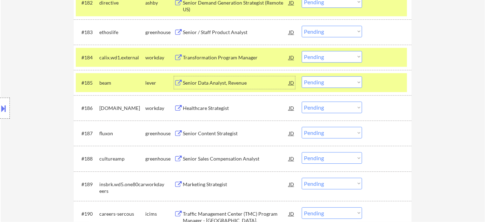
click at [318, 80] on select "Choose an option... Pending Applied Excluded (Questions) Excluded (Expired) Exc…" at bounding box center [332, 82] width 60 height 12
click at [302, 76] on select "Choose an option... Pending Applied Excluded (Questions) Excluded (Expired) Exc…" at bounding box center [332, 82] width 60 height 12
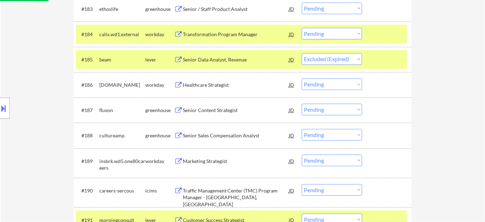
scroll to position [2422, 0]
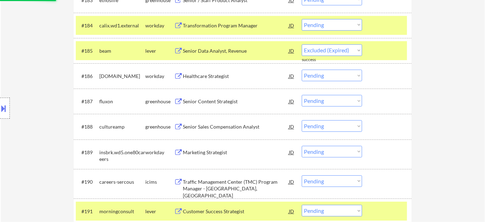
select select ""pending""
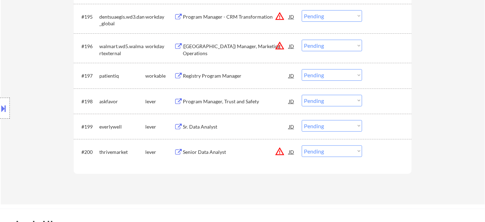
scroll to position [2741, 0]
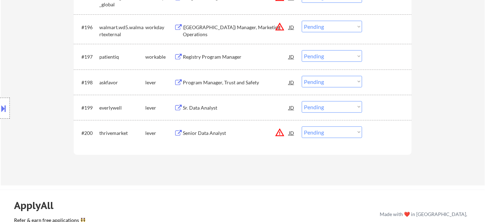
click at [195, 105] on div "Sr. Data Analyst" at bounding box center [236, 107] width 106 height 7
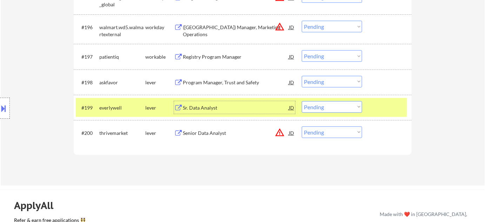
click at [324, 105] on select "Choose an option... Pending Applied Excluded (Questions) Excluded (Expired) Exc…" at bounding box center [332, 107] width 60 height 12
click at [302, 101] on select "Choose an option... Pending Applied Excluded (Questions) Excluded (Expired) Exc…" at bounding box center [332, 107] width 60 height 12
select select ""pending""
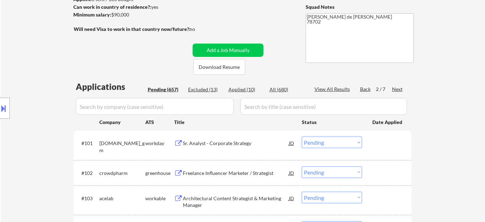
scroll to position [61, 0]
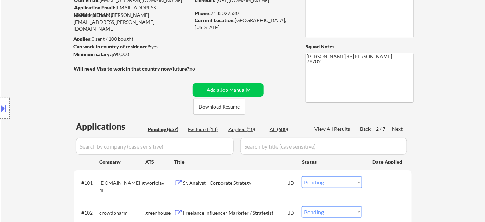
click at [398, 130] on div "Next" at bounding box center [397, 128] width 11 height 7
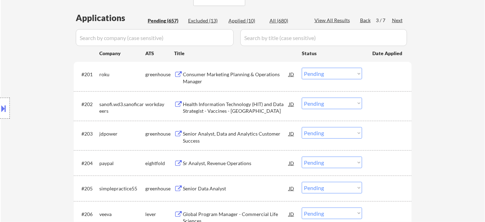
scroll to position [255, 0]
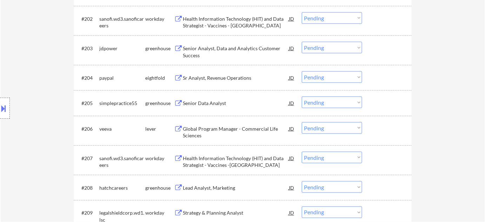
click at [211, 99] on div "Senior Data Analyst" at bounding box center [236, 103] width 106 height 13
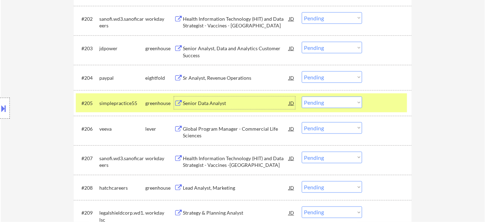
click at [338, 98] on select "Choose an option... Pending Applied Excluded (Questions) Excluded (Expired) Exc…" at bounding box center [332, 103] width 60 height 12
click at [302, 97] on select "Choose an option... Pending Applied Excluded (Questions) Excluded (Expired) Exc…" at bounding box center [332, 103] width 60 height 12
select select ""pending""
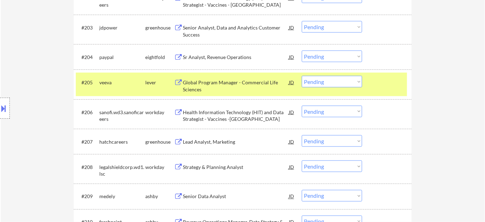
scroll to position [287, 0]
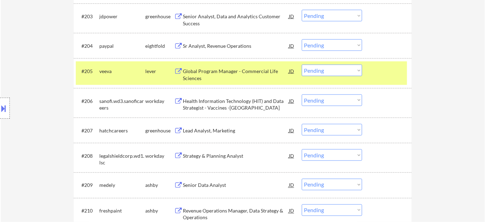
click at [217, 133] on div "Lead Analyst, Marketing" at bounding box center [236, 130] width 106 height 7
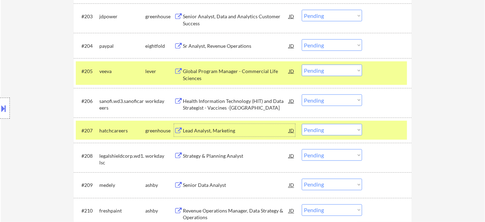
click at [318, 131] on select "Choose an option... Pending Applied Excluded (Questions) Excluded (Expired) Exc…" at bounding box center [332, 130] width 60 height 12
click at [302, 124] on select "Choose an option... Pending Applied Excluded (Questions) Excluded (Expired) Exc…" at bounding box center [332, 130] width 60 height 12
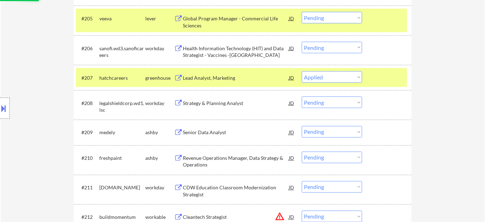
scroll to position [351, 0]
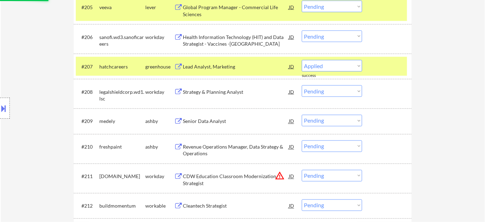
select select ""pending""
click at [211, 112] on div "#209 [PERSON_NAME] Senior Data Analyst JD warning_amber Choose an option... Pen…" at bounding box center [241, 121] width 331 height 19
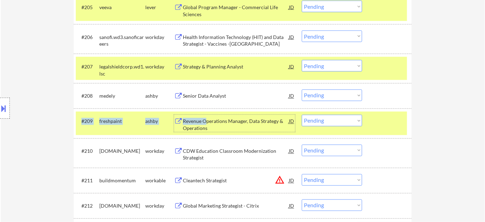
drag, startPoint x: 207, startPoint y: 118, endPoint x: 390, endPoint y: 89, distance: 185.3
click at [204, 95] on div "Senior Data Analyst" at bounding box center [236, 96] width 106 height 7
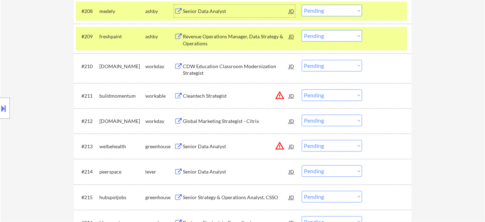
scroll to position [446, 0]
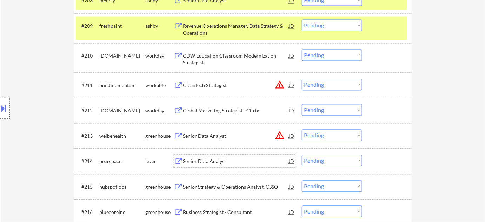
click at [227, 161] on div "Senior Data Analyst" at bounding box center [236, 161] width 106 height 7
